Goal: Transaction & Acquisition: Obtain resource

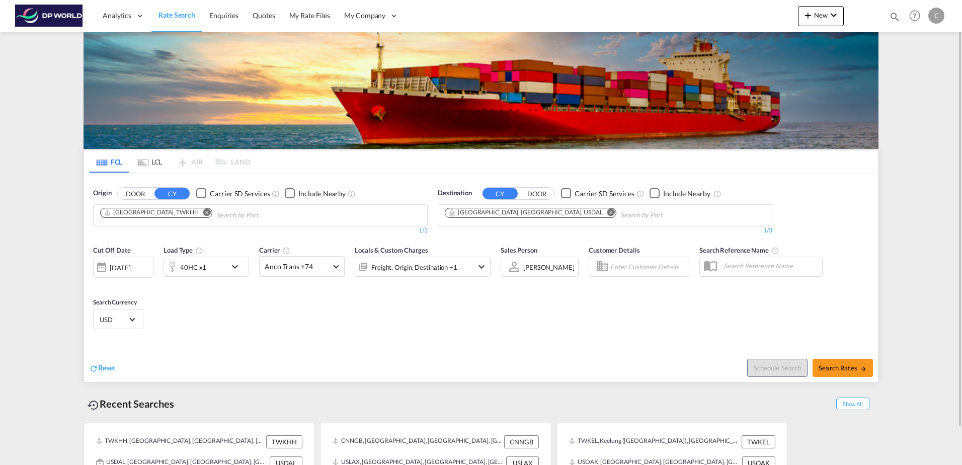
click at [203, 212] on md-icon "Remove" at bounding box center [207, 212] width 8 height 8
click at [175, 212] on input "Chips input." at bounding box center [148, 215] width 96 height 16
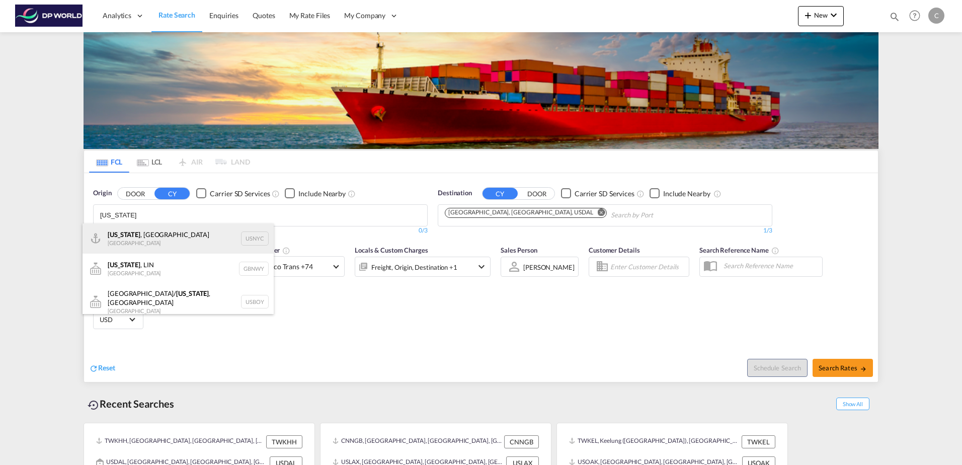
type input "[US_STATE]"
click at [159, 235] on div "[US_STATE] , [GEOGRAPHIC_DATA] [GEOGRAPHIC_DATA] USNYC" at bounding box center [178, 238] width 191 height 30
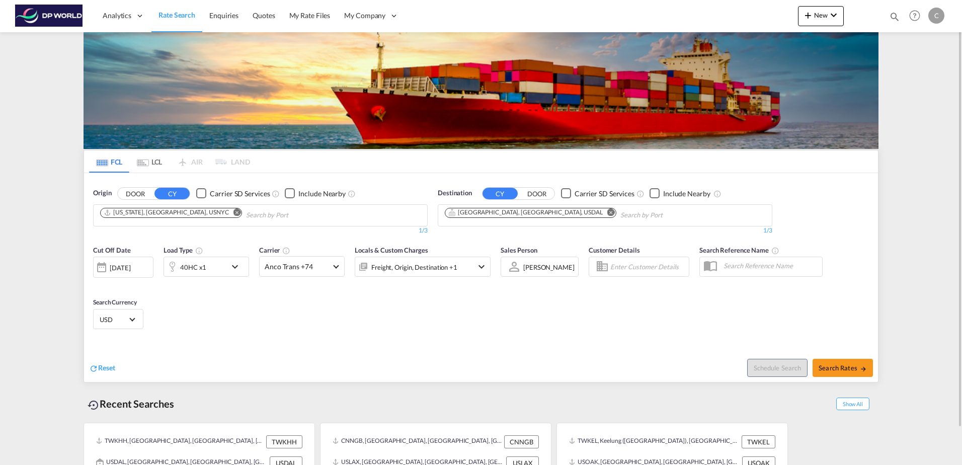
click at [607, 212] on md-icon "Remove" at bounding box center [611, 212] width 8 height 8
click at [498, 216] on input "Chips input." at bounding box center [493, 215] width 96 height 16
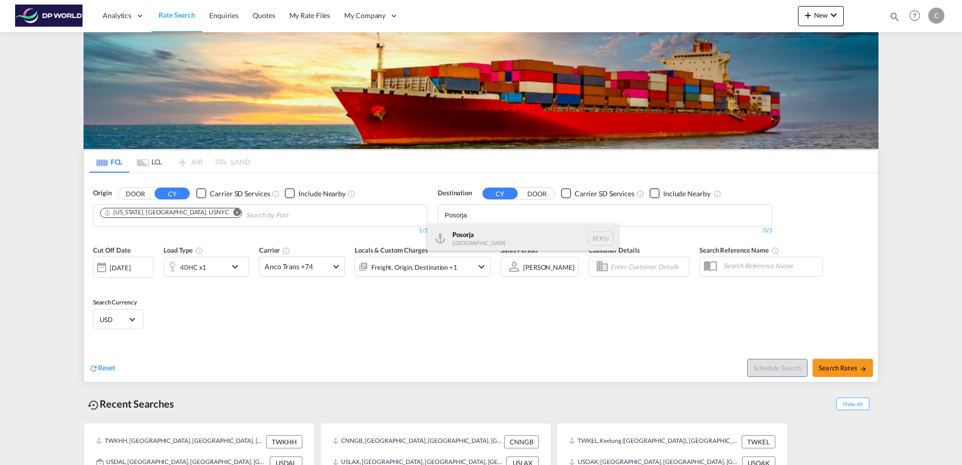
type input "Posorja"
click at [461, 242] on div "Posorja [GEOGRAPHIC_DATA] ECPSJ" at bounding box center [522, 238] width 191 height 30
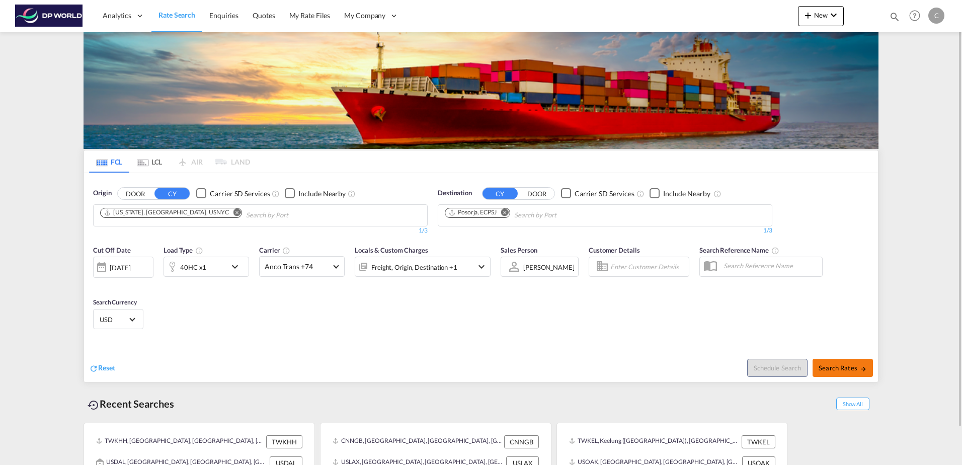
click at [842, 366] on span "Search Rates" at bounding box center [843, 368] width 48 height 8
type input "USNYC to ECPSJ / [DATE]"
